Goal: Task Accomplishment & Management: Manage account settings

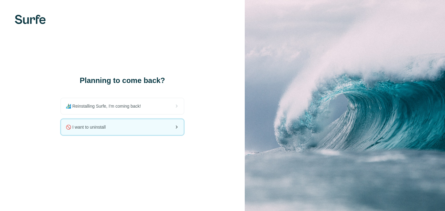
click at [123, 129] on div "🚫 I want to uninstall" at bounding box center [122, 127] width 123 height 16
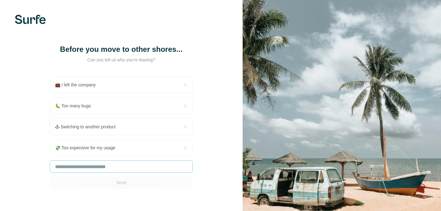
scroll to position [32, 0]
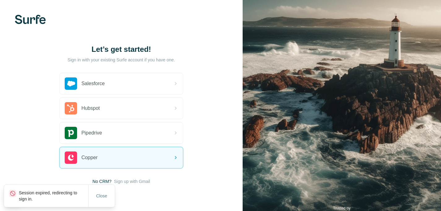
scroll to position [18, 0]
